Goal: Task Accomplishment & Management: Complete application form

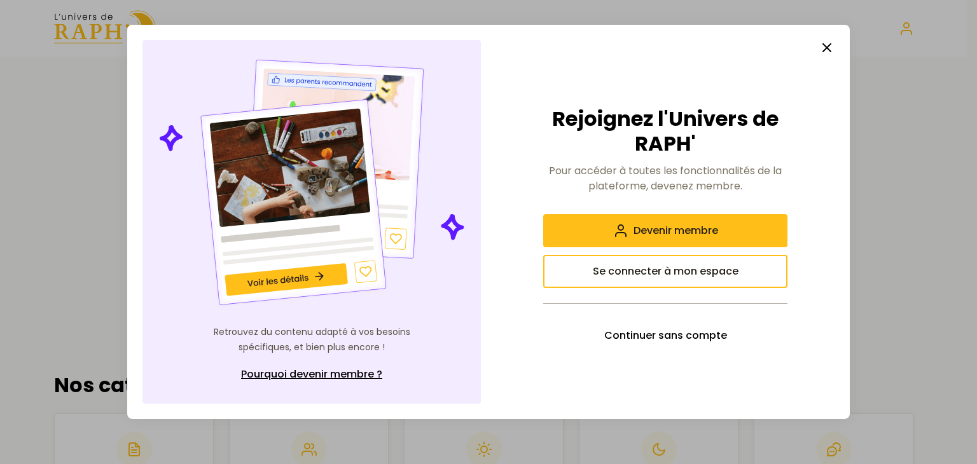
click at [825, 51] on icon "button" at bounding box center [826, 47] width 15 height 15
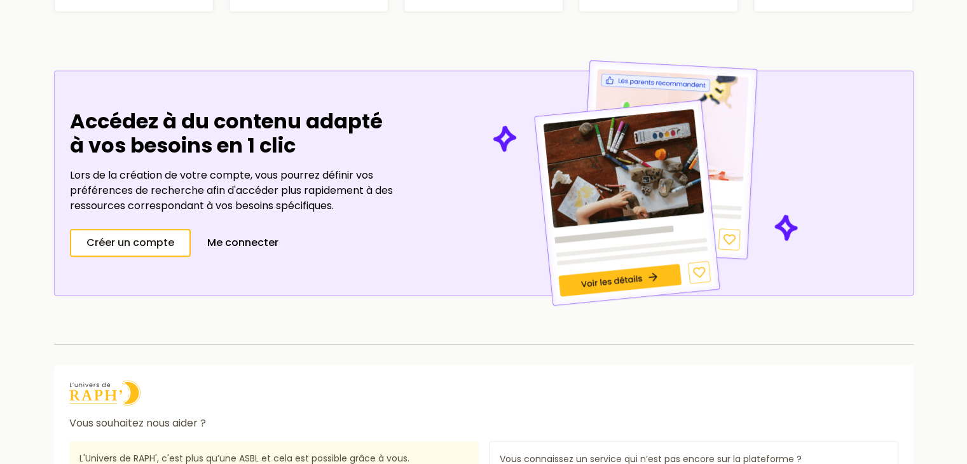
scroll to position [845, 0]
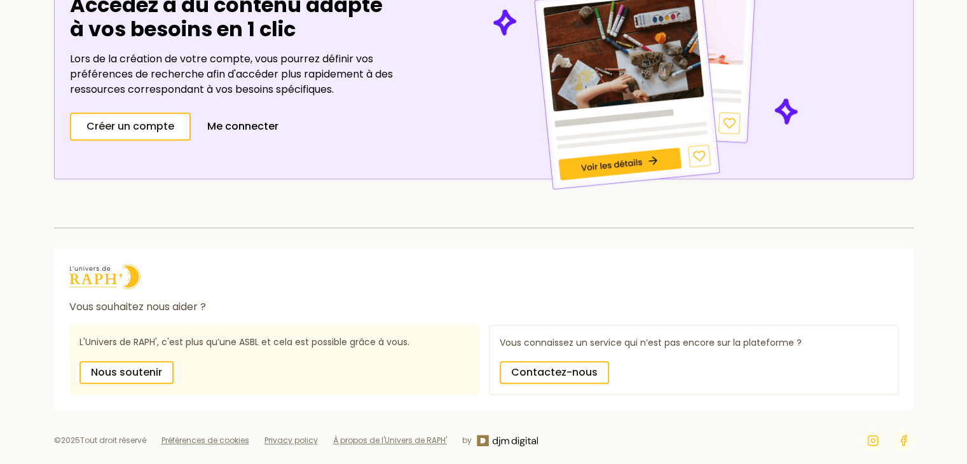
click at [414, 437] on link "À propos de l'Univers de RAPH'" at bounding box center [390, 440] width 114 height 11
click at [389, 438] on link "À propos de l'Univers de RAPH'" at bounding box center [390, 440] width 114 height 11
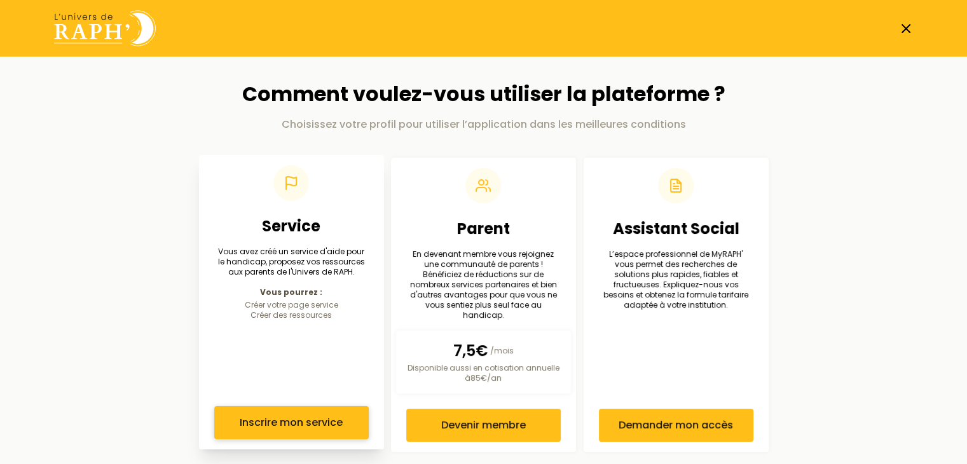
click at [285, 415] on span "Inscrire mon service" at bounding box center [291, 422] width 103 height 15
